Goal: Information Seeking & Learning: Learn about a topic

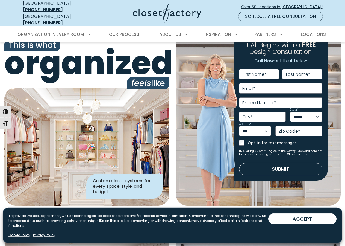
scroll to position [28, 0]
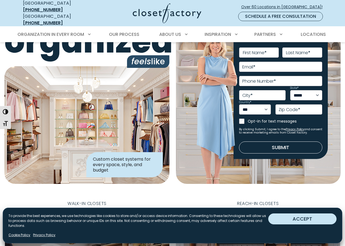
click at [309, 217] on button "ACCEPT" at bounding box center [302, 218] width 68 height 11
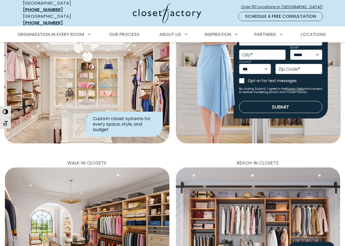
scroll to position [111, 0]
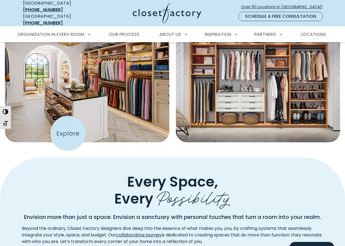
click at [68, 133] on img "Featured Images" at bounding box center [87, 77] width 181 height 142
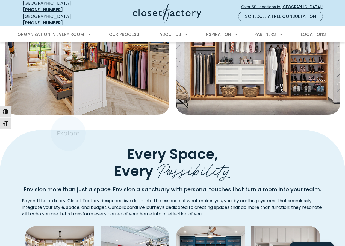
scroll to position [253, 0]
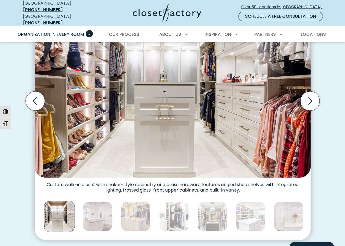
scroll to position [195, 0]
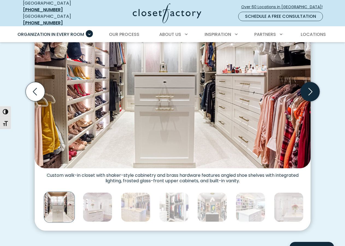
click at [312, 84] on icon "Next slide" at bounding box center [309, 91] width 19 height 19
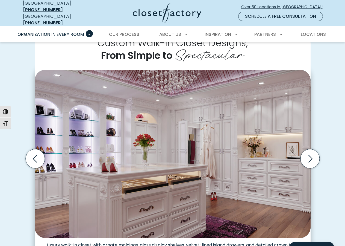
scroll to position [139, 0]
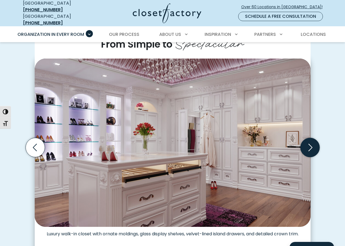
click at [315, 138] on icon "Next slide" at bounding box center [309, 147] width 19 height 19
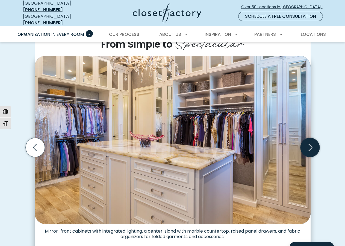
click at [309, 138] on icon "Next slide" at bounding box center [309, 147] width 19 height 19
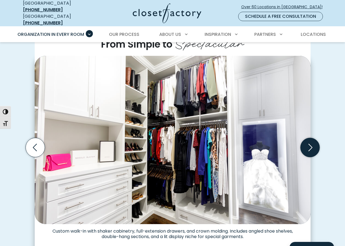
click at [309, 138] on icon "Next slide" at bounding box center [309, 147] width 19 height 19
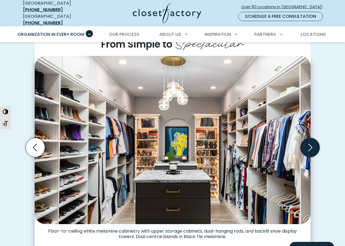
click at [310, 138] on icon "Next slide" at bounding box center [309, 147] width 19 height 19
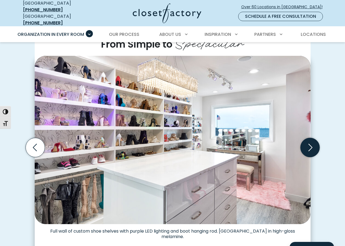
click at [310, 138] on icon "Next slide" at bounding box center [309, 147] width 19 height 19
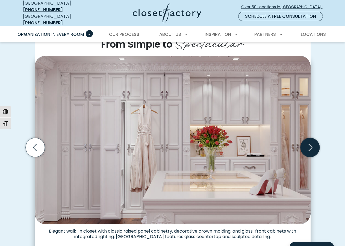
click at [310, 138] on icon "Next slide" at bounding box center [309, 147] width 19 height 19
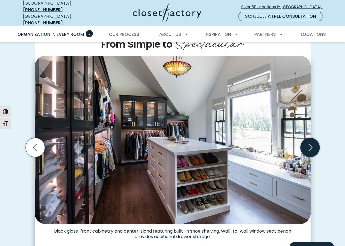
click at [310, 138] on icon "Next slide" at bounding box center [309, 147] width 19 height 19
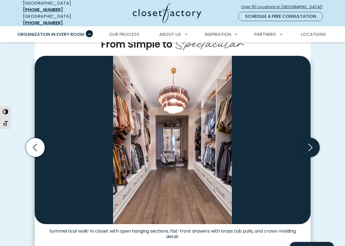
click at [310, 138] on icon "Next slide" at bounding box center [309, 147] width 19 height 19
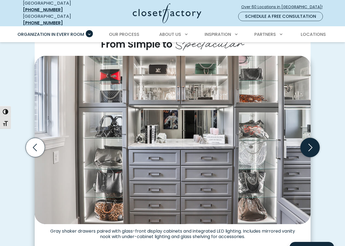
click at [310, 138] on icon "Next slide" at bounding box center [309, 147] width 19 height 19
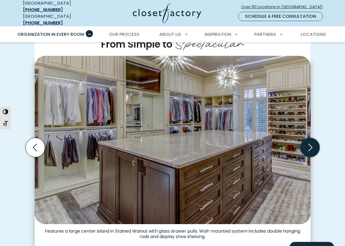
click at [310, 138] on icon "Next slide" at bounding box center [309, 147] width 19 height 19
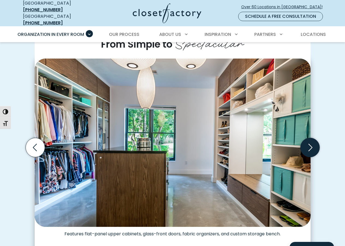
click at [309, 138] on icon "Next slide" at bounding box center [309, 147] width 19 height 19
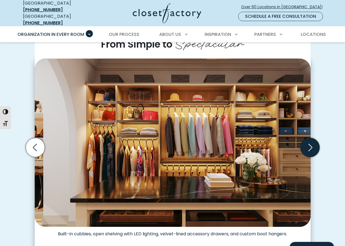
click at [309, 138] on icon "Next slide" at bounding box center [309, 147] width 19 height 19
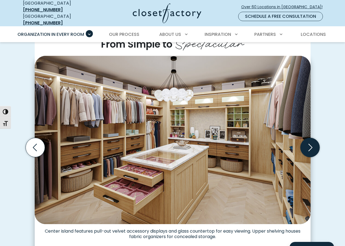
click at [309, 138] on icon "Next slide" at bounding box center [309, 147] width 19 height 19
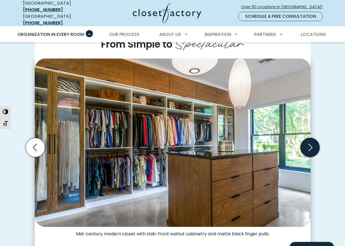
click at [309, 138] on icon "Next slide" at bounding box center [309, 147] width 19 height 19
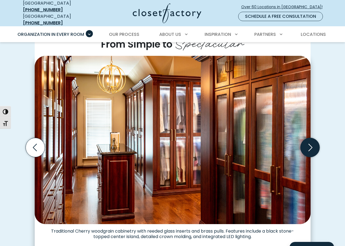
click at [309, 138] on icon "Next slide" at bounding box center [309, 147] width 19 height 19
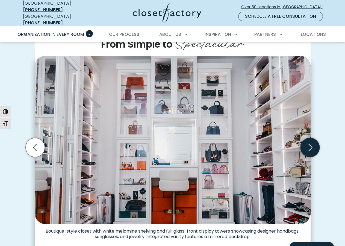
click at [309, 138] on icon "Next slide" at bounding box center [309, 147] width 19 height 19
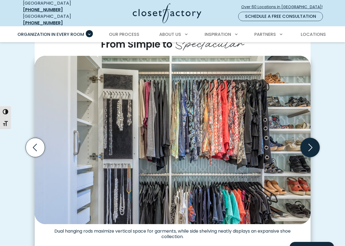
click at [309, 138] on icon "Next slide" at bounding box center [309, 147] width 19 height 19
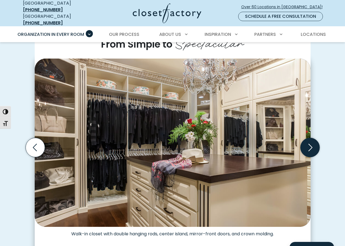
click at [309, 138] on icon "Next slide" at bounding box center [309, 147] width 19 height 19
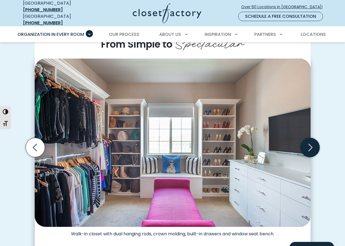
click at [309, 138] on icon "Next slide" at bounding box center [309, 147] width 19 height 19
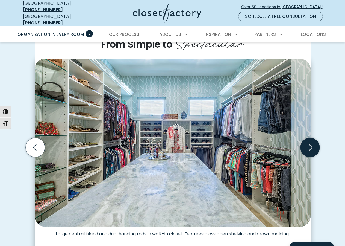
click at [309, 138] on icon "Next slide" at bounding box center [309, 147] width 19 height 19
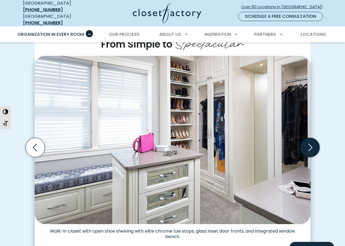
click at [309, 138] on icon "Next slide" at bounding box center [309, 147] width 19 height 19
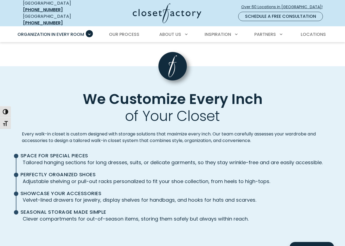
scroll to position [1170, 0]
